Goal: Task Accomplishment & Management: Use online tool/utility

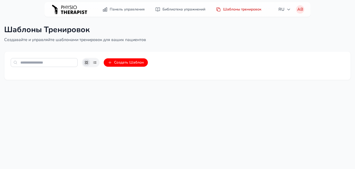
click at [66, 9] on img at bounding box center [70, 9] width 38 height 15
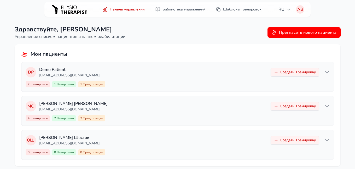
click at [200, 37] on div "Здравствуйте, [PERSON_NAME] Управление списком пациентов и планом реабилитации …" at bounding box center [178, 32] width 326 height 15
click at [228, 6] on link "Шаблоны тренировок" at bounding box center [239, 9] width 52 height 9
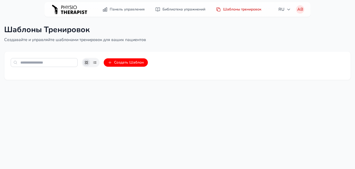
click at [231, 10] on link "Шаблоны тренировок" at bounding box center [239, 9] width 52 height 9
click at [128, 62] on button "Создать Шаблон" at bounding box center [126, 62] width 44 height 8
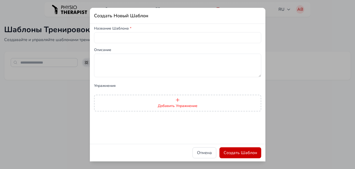
click at [178, 101] on icon "button" at bounding box center [177, 99] width 3 height 3
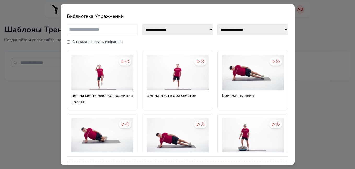
click at [317, 76] on div "**********" at bounding box center [177, 84] width 355 height 169
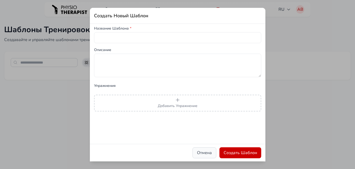
click at [199, 152] on button "Отмена" at bounding box center [204, 152] width 24 height 11
